Goal: Information Seeking & Learning: Check status

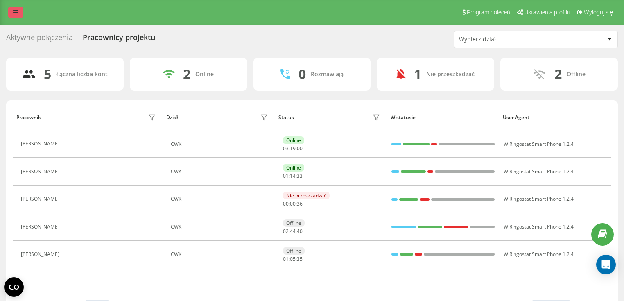
click at [12, 11] on link at bounding box center [15, 12] width 15 height 11
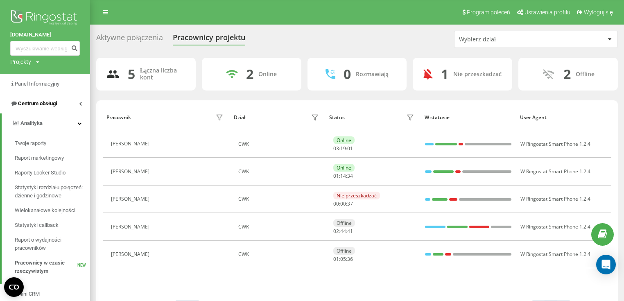
click at [40, 105] on span "Centrum obsługi" at bounding box center [37, 103] width 39 height 6
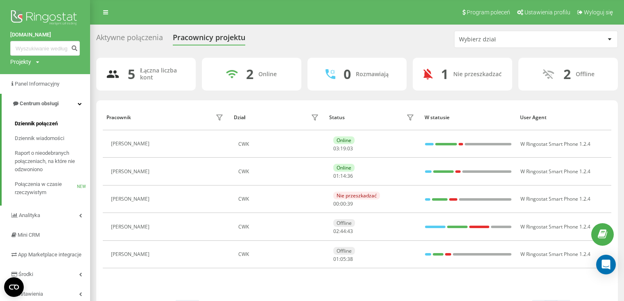
click at [52, 124] on span "Dziennik połączeń" at bounding box center [36, 124] width 43 height 8
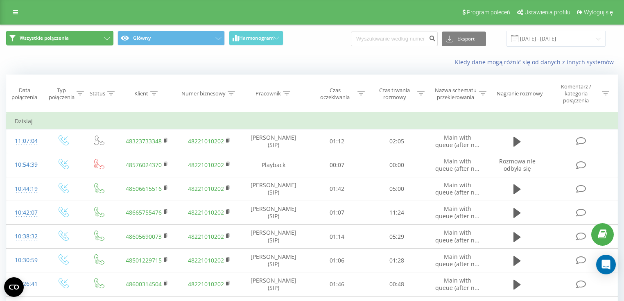
click at [64, 42] on button "Wszystkie połączenia" at bounding box center [59, 38] width 107 height 15
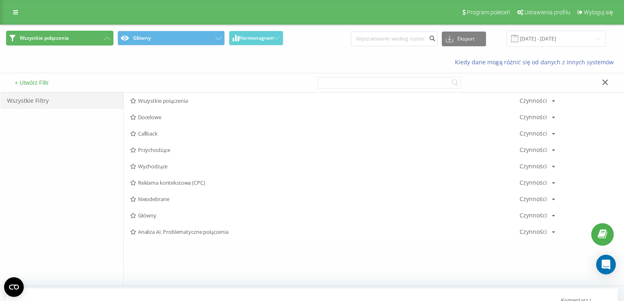
click at [64, 42] on button "Wszystkie połączenia" at bounding box center [59, 38] width 107 height 15
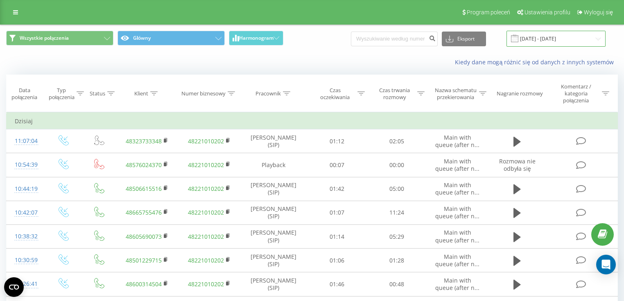
click at [555, 39] on input "19.07.2025 - 19.08.2025" at bounding box center [555, 39] width 99 height 16
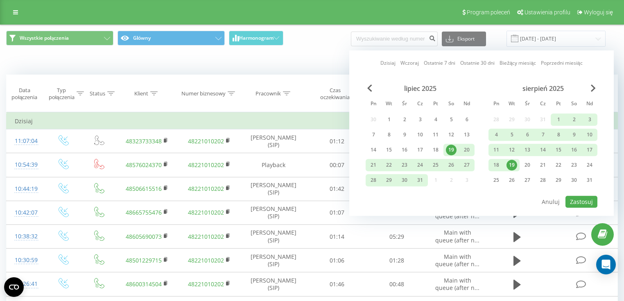
click at [515, 162] on div "19" at bounding box center [511, 165] width 11 height 11
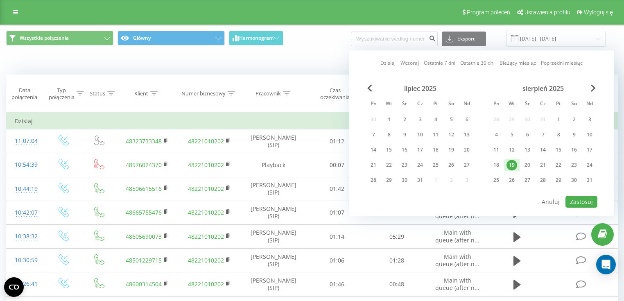
click at [435, 178] on div "lipiec 2025 Pn Wt Śr Cz Pt So Nd 30 1 2 3 4 5 6 7 8 9 10 11 12 13 14 15 16 17 1…" at bounding box center [420, 136] width 109 height 105
click at [513, 160] on div "19" at bounding box center [511, 165] width 11 height 11
click at [434, 180] on div "lipiec 2025 Pn Wt Śr Cz Pt So Nd 30 1 2 3 4 5 6 7 8 9 10 11 12 13 14 15 16 17 1…" at bounding box center [420, 136] width 109 height 105
click at [428, 176] on div "lipiec 2025 Pn Wt Śr Cz Pt So Nd 30 1 2 3 4 5 6 7 8 9 10 11 12 13 14 15 16 17 1…" at bounding box center [420, 136] width 109 height 105
click at [431, 177] on div "lipiec 2025 Pn Wt Śr Cz Pt So Nd 30 1 2 3 4 5 6 7 8 9 10 11 12 13 14 15 16 17 1…" at bounding box center [420, 136] width 109 height 105
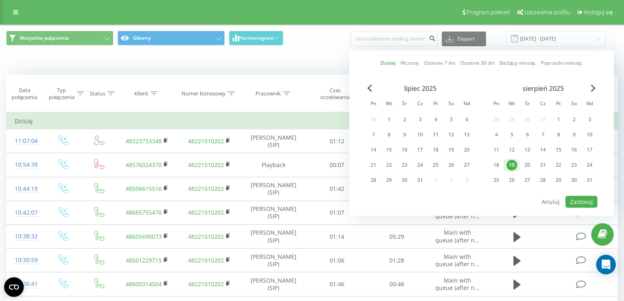
click at [434, 178] on div "lipiec 2025 Pn Wt Śr Cz Pt So Nd 30 1 2 3 4 5 6 7 8 9 10 11 12 13 14 15 16 17 1…" at bounding box center [420, 136] width 109 height 105
click at [421, 178] on div "31" at bounding box center [420, 180] width 11 height 11
click at [558, 118] on div "1" at bounding box center [558, 119] width 11 height 11
click at [421, 177] on div "31" at bounding box center [420, 180] width 11 height 11
click at [557, 118] on div "1" at bounding box center [558, 119] width 11 height 11
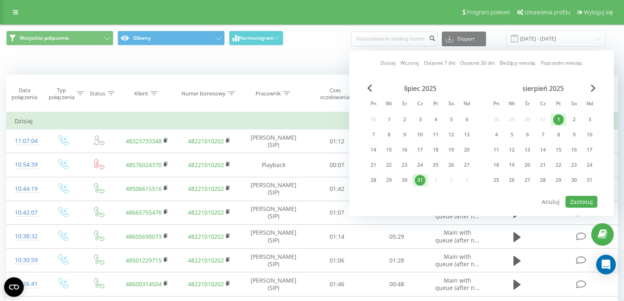
click at [421, 178] on div "31" at bounding box center [420, 180] width 11 height 11
click at [560, 118] on div "1" at bounding box center [558, 119] width 11 height 11
click at [585, 202] on button "Zastosuj" at bounding box center [581, 202] width 32 height 12
type input "31.07.2025 - 01.08.2025"
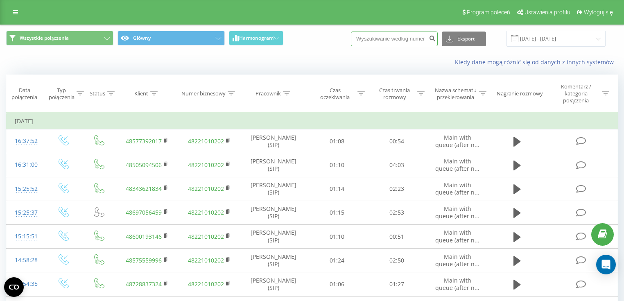
click at [390, 38] on input at bounding box center [394, 39] width 87 height 15
paste input "586262285"
type input "586262285"
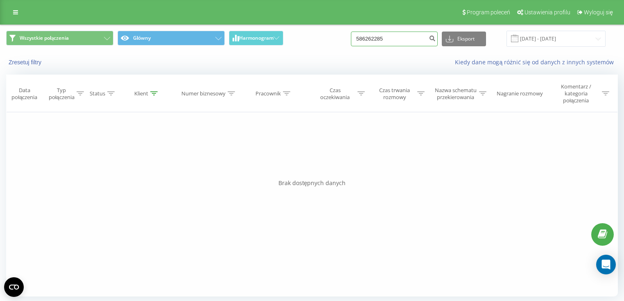
click at [395, 43] on input "586262285" at bounding box center [394, 39] width 87 height 15
paste input "261262198"
type input "261262198"
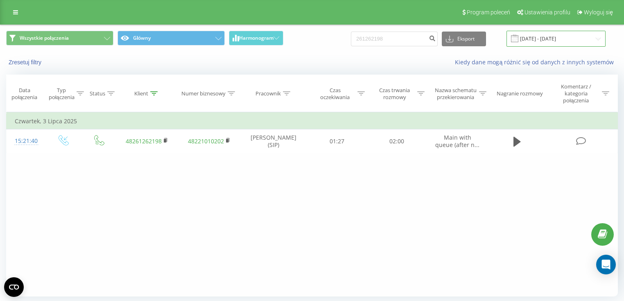
click at [575, 39] on input "[DATE] - [DATE]" at bounding box center [555, 39] width 99 height 16
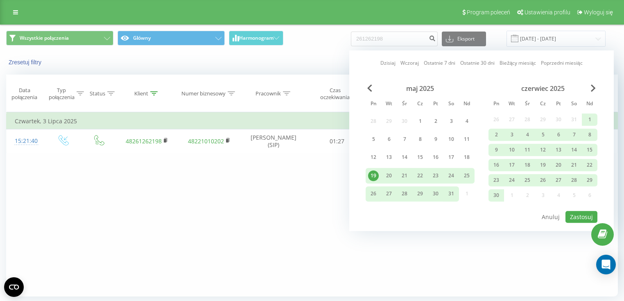
click at [251, 203] on div "Filtruj według warunków Jest równe Wprowadź wartość Anuluj OK Filtruj według wa…" at bounding box center [312, 204] width 612 height 184
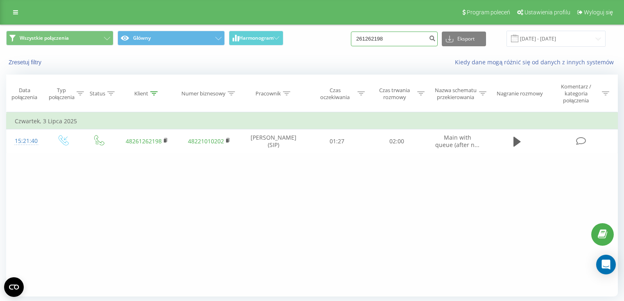
click at [391, 38] on input "261262198" at bounding box center [394, 39] width 87 height 15
paste input
type input "261262198"
click at [390, 37] on input "261262198" at bounding box center [394, 39] width 87 height 15
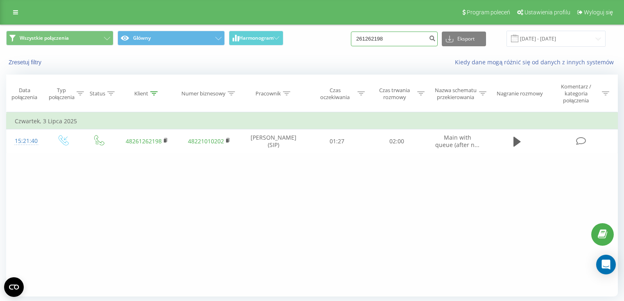
click at [390, 37] on input "261262198" at bounding box center [394, 39] width 87 height 15
paste input "651002"
type input "261651002"
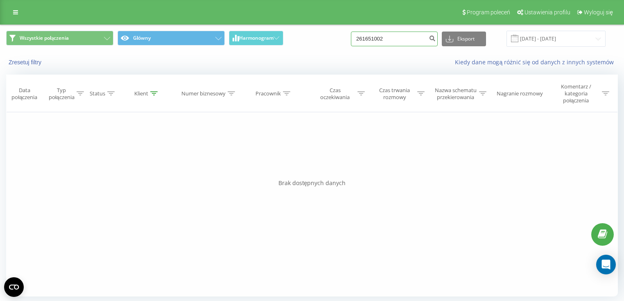
click at [395, 34] on input "261651002" at bounding box center [394, 39] width 87 height 15
click at [395, 39] on input "261651002" at bounding box center [394, 39] width 87 height 15
paste input "261651080"
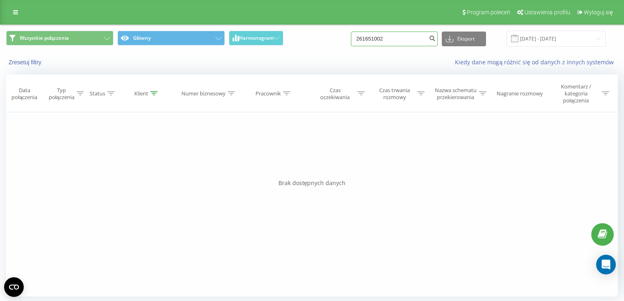
type input "261651080"
